Goal: Information Seeking & Learning: Learn about a topic

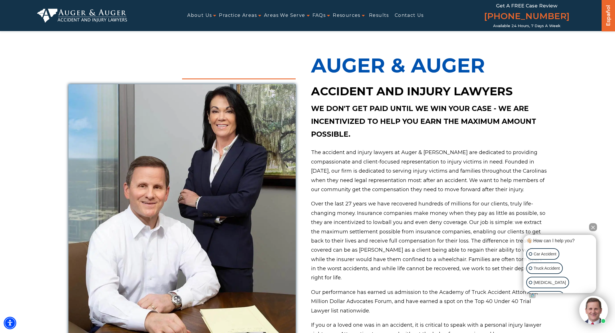
scroll to position [196, 0]
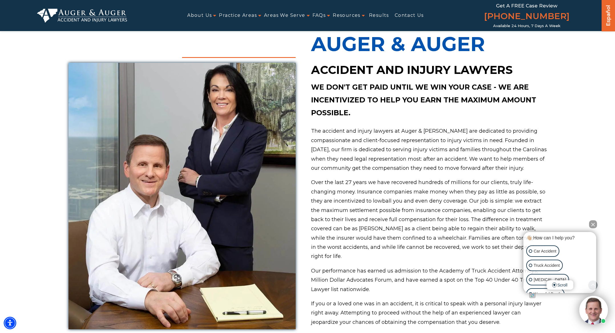
click at [597, 220] on section "Auger & Auger Accident and Injury Lawyers We don't get paid until we win your c…" at bounding box center [307, 177] width 615 height 337
click at [595, 223] on button "Close Intaker Chat Widget" at bounding box center [593, 224] width 8 height 8
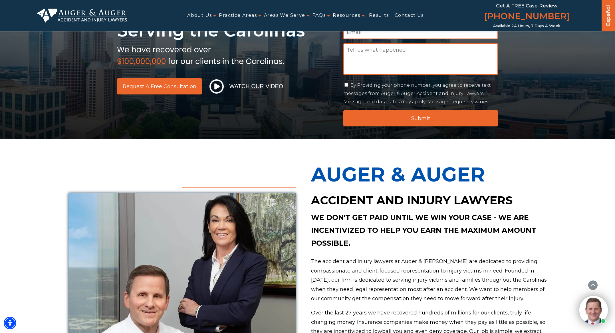
scroll to position [0, 0]
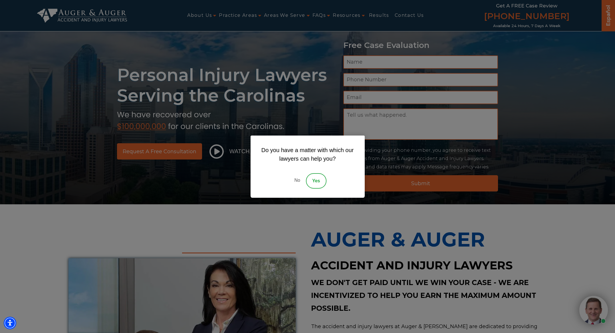
drag, startPoint x: 205, startPoint y: 16, endPoint x: 212, endPoint y: 25, distance: 11.4
click at [205, 16] on div "Do you have a matter with which our lawyers can help you? No Yes" at bounding box center [307, 166] width 615 height 333
drag, startPoint x: 296, startPoint y: 179, endPoint x: 271, endPoint y: 125, distance: 59.9
click at [296, 179] on link "No" at bounding box center [297, 180] width 17 height 15
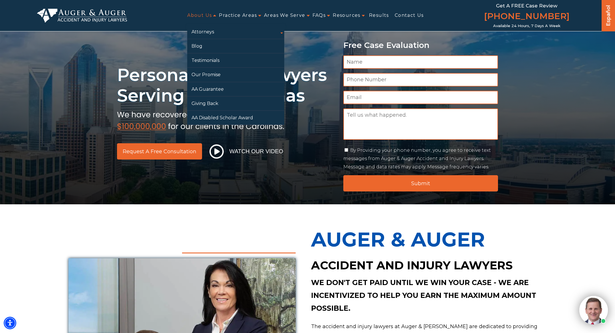
click at [202, 18] on link "About Us" at bounding box center [199, 15] width 25 height 13
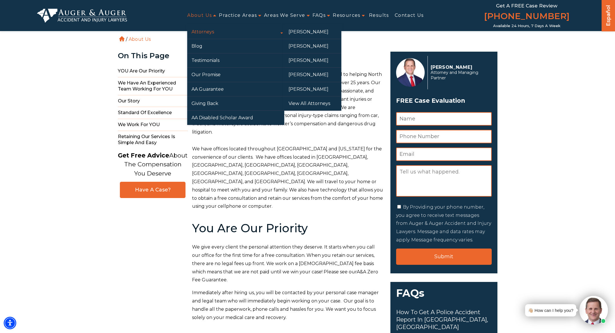
click at [206, 33] on link "Attorneys" at bounding box center [235, 32] width 97 height 14
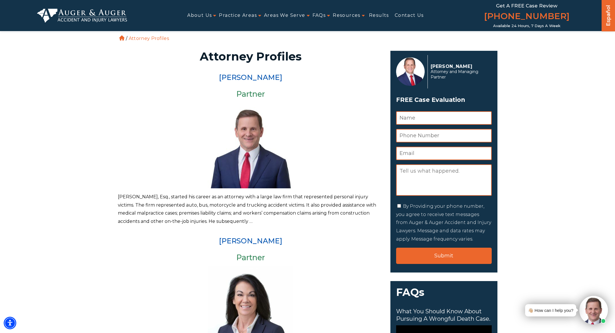
scroll to position [1, 0]
drag, startPoint x: 432, startPoint y: 66, endPoint x: 479, endPoint y: 66, distance: 47.1
click at [479, 66] on p "Herbert W. Auger" at bounding box center [460, 66] width 58 height 5
copy p "Herbert W. Auger"
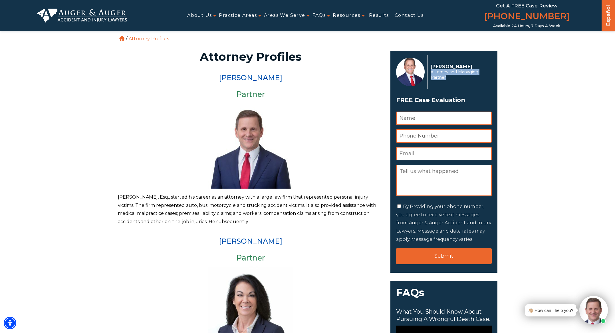
drag, startPoint x: 439, startPoint y: 77, endPoint x: 430, endPoint y: 72, distance: 9.8
click at [431, 72] on span "Attorney and Managing Partner" at bounding box center [460, 74] width 58 height 11
copy span "Attorney and Managing Partner"
copy link "Arlene P. Auger"
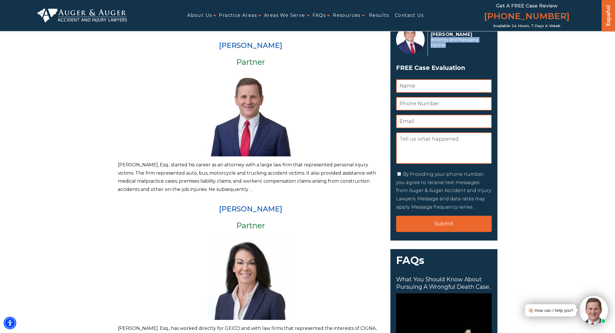
scroll to position [78, 0]
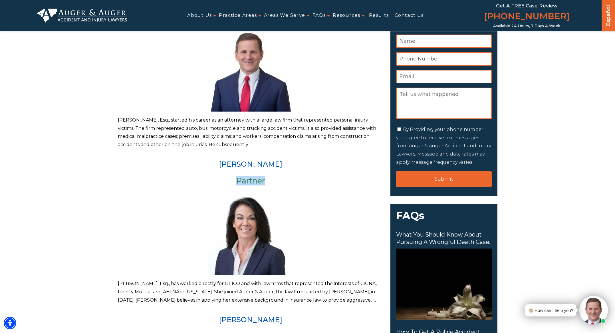
drag, startPoint x: 264, startPoint y: 181, endPoint x: 227, endPoint y: 183, distance: 37.2
click at [227, 183] on h3 "Partner" at bounding box center [251, 181] width 266 height 9
copy h3 "Partner"
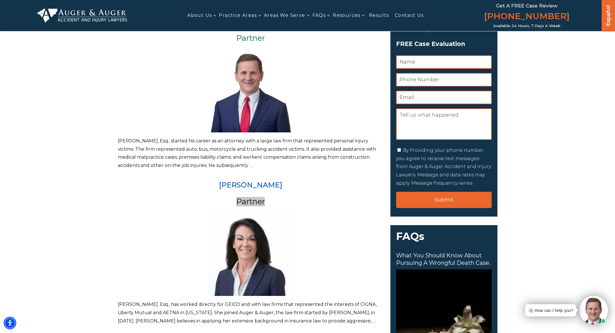
scroll to position [0, 0]
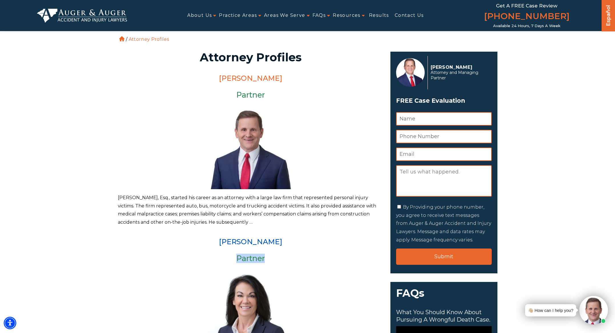
click at [251, 78] on link "[PERSON_NAME]" at bounding box center [250, 78] width 63 height 9
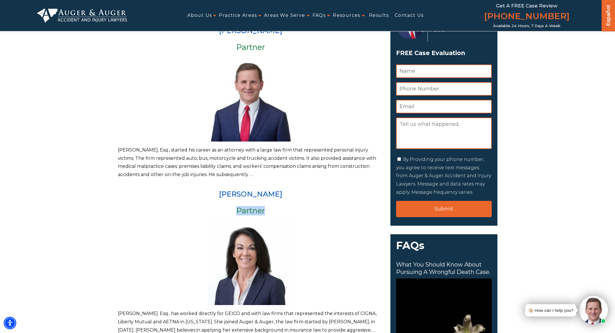
scroll to position [61, 0]
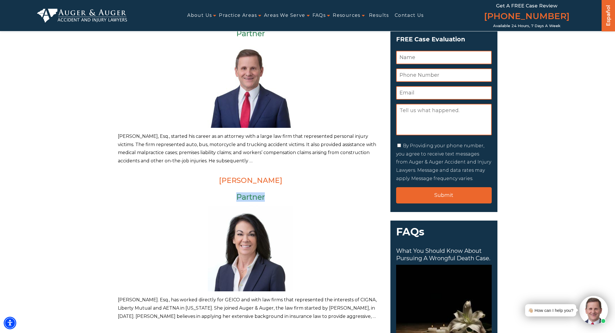
click at [242, 177] on link "[PERSON_NAME]" at bounding box center [250, 180] width 63 height 9
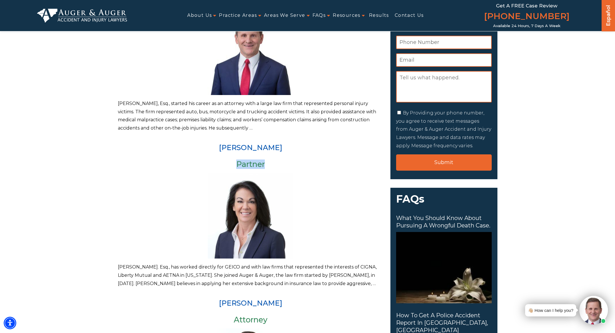
scroll to position [0, 0]
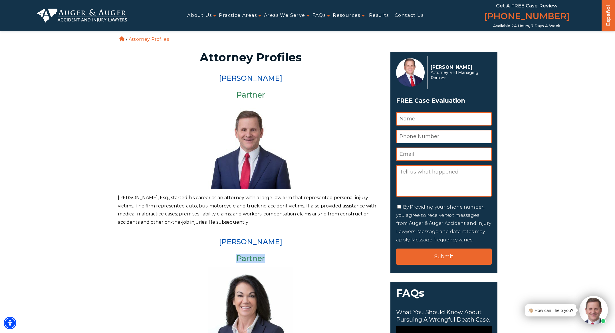
click at [106, 17] on img at bounding box center [82, 16] width 90 height 14
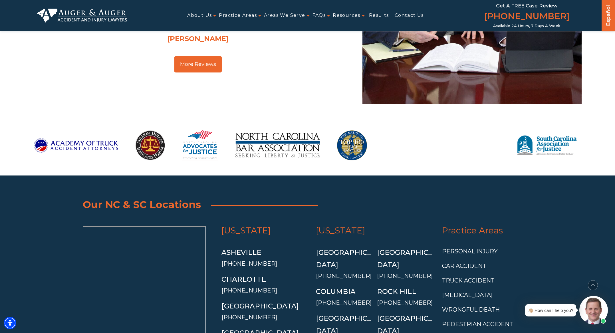
scroll to position [707, 0]
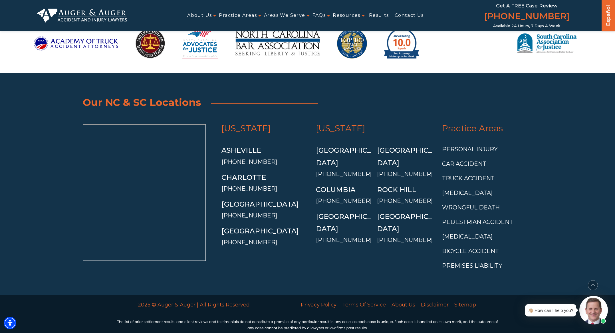
scroll to position [1015, 0]
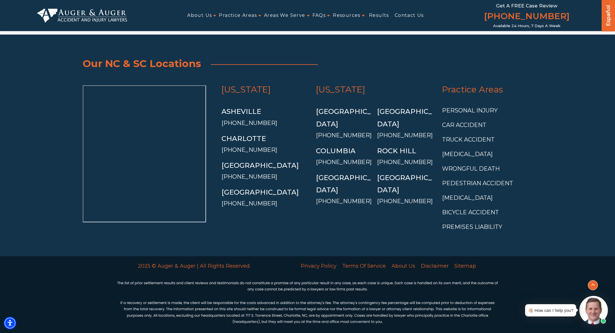
click at [597, 286] on button "scroll to up" at bounding box center [593, 285] width 10 height 10
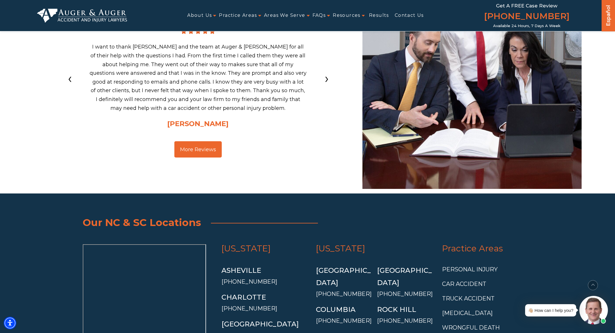
scroll to position [2075, 0]
